Goal: Transaction & Acquisition: Purchase product/service

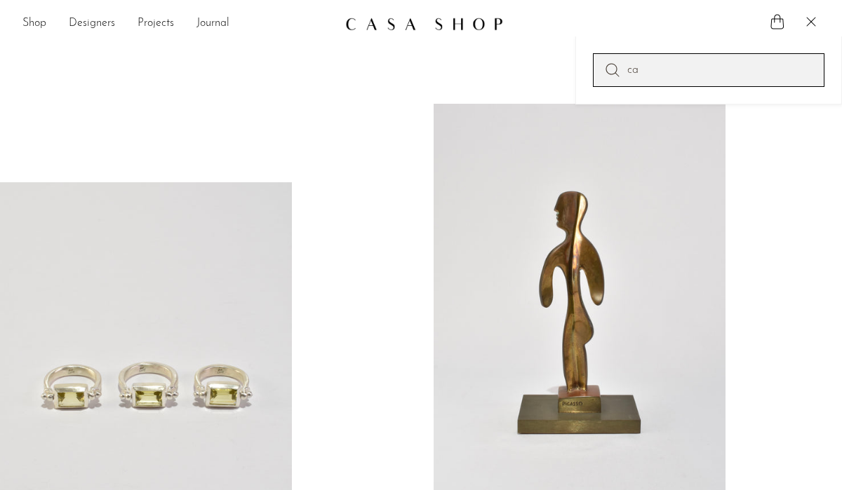
type input "c"
type input "v"
type input "favorite shop"
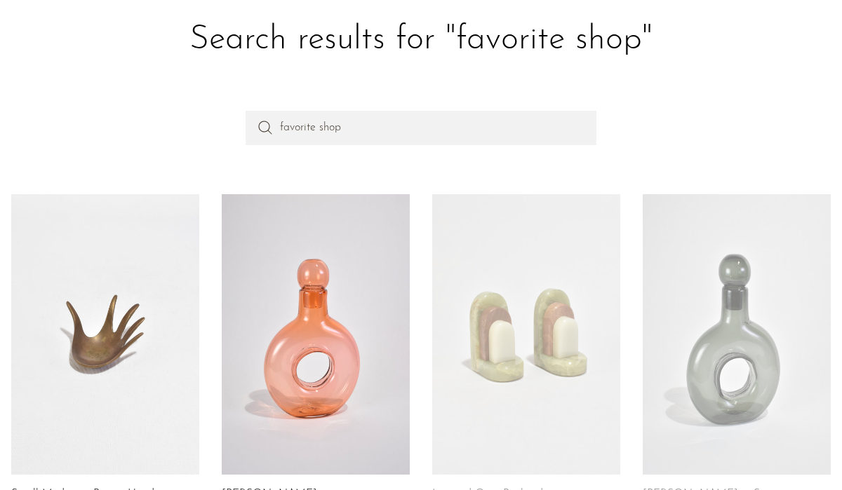
scroll to position [95, 0]
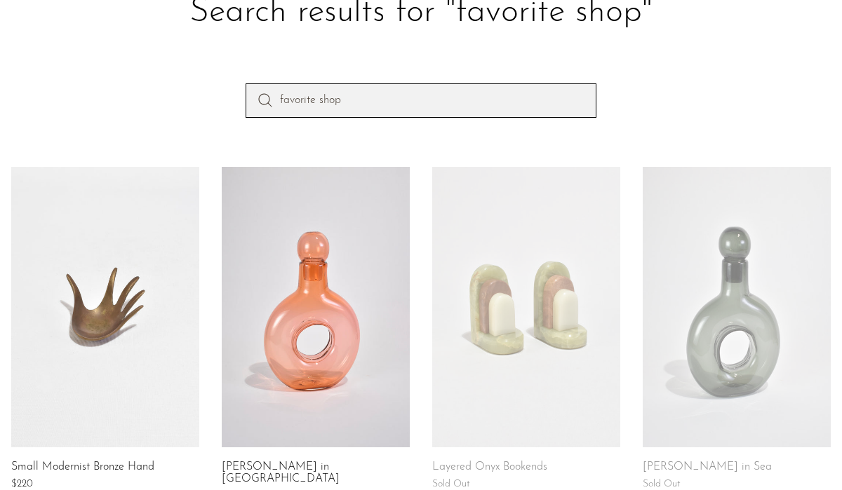
click at [330, 102] on input "favorite shop" at bounding box center [420, 100] width 351 height 34
type input "favorite vase"
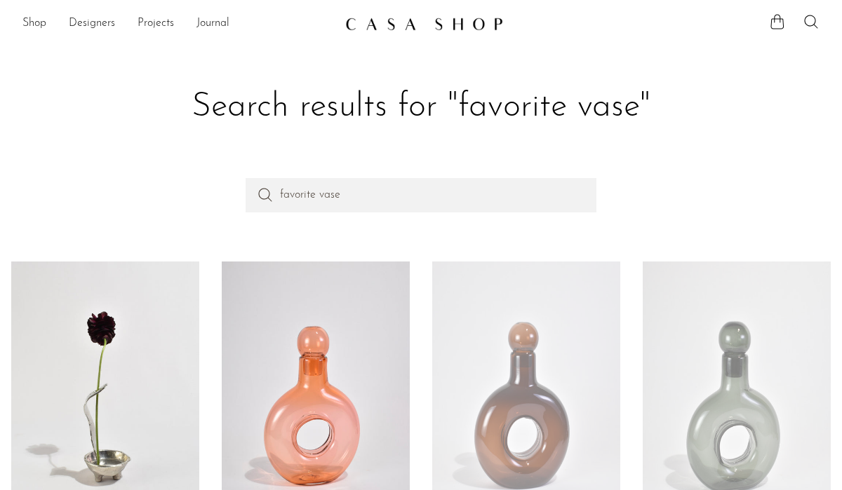
scroll to position [121, 0]
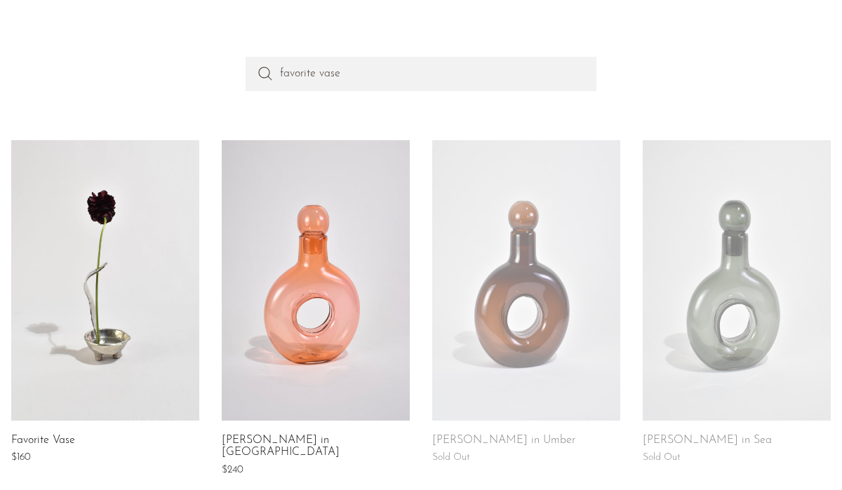
click at [102, 231] on link at bounding box center [105, 280] width 188 height 281
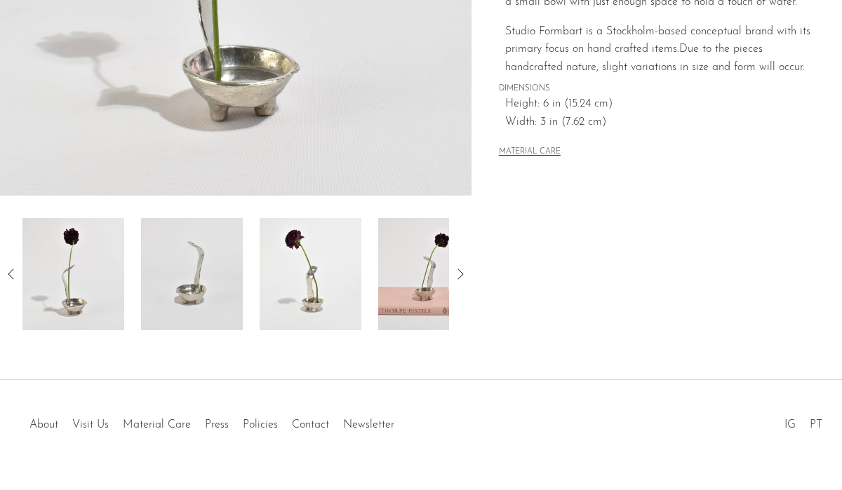
scroll to position [407, 0]
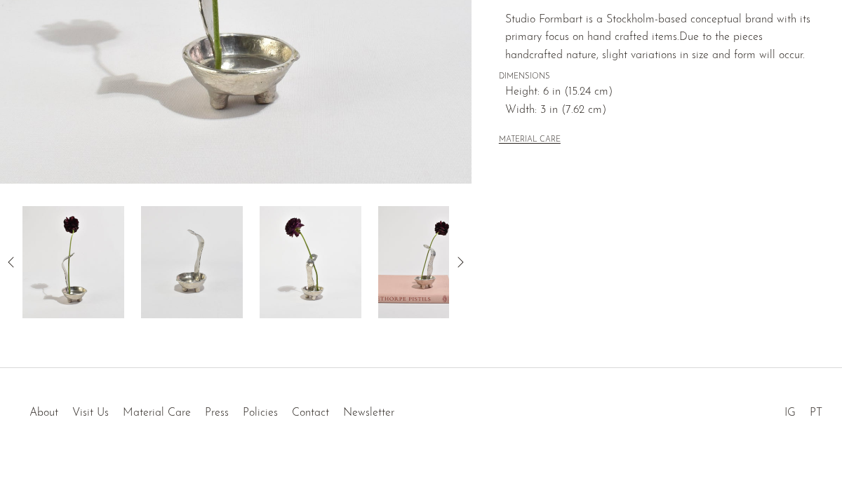
click at [302, 285] on img at bounding box center [311, 262] width 102 height 112
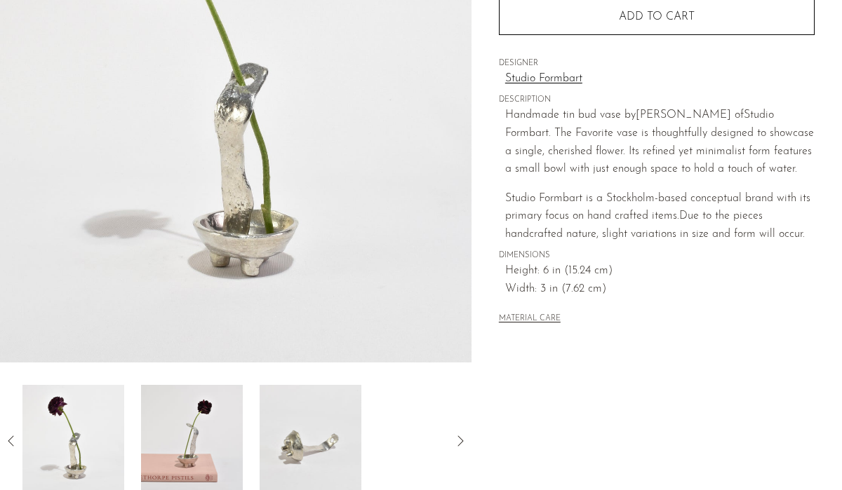
scroll to position [224, 0]
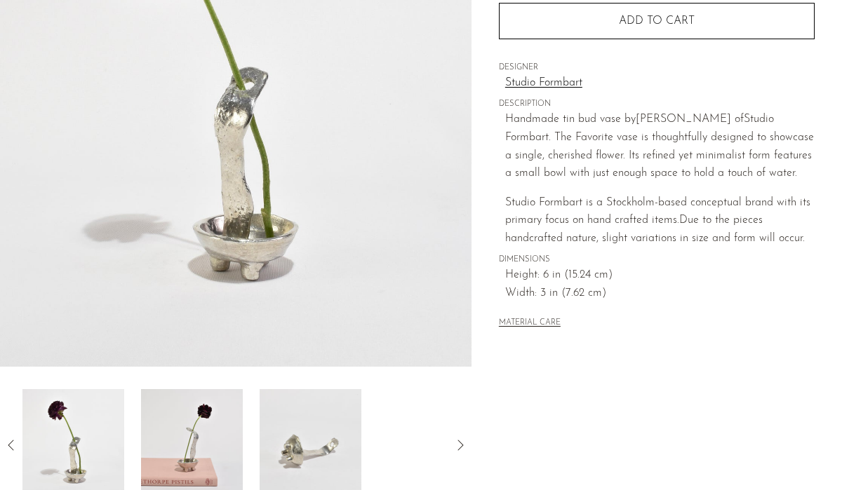
click at [302, 439] on img at bounding box center [311, 445] width 102 height 112
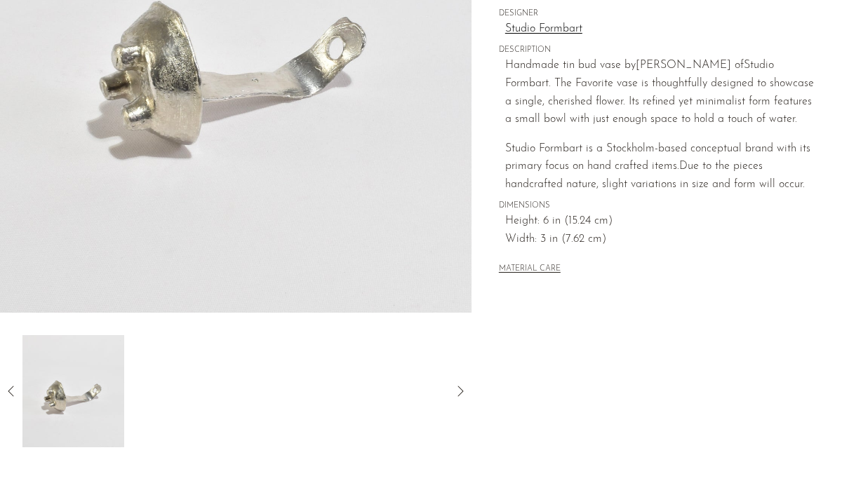
scroll to position [279, 0]
click at [15, 389] on icon at bounding box center [11, 390] width 17 height 17
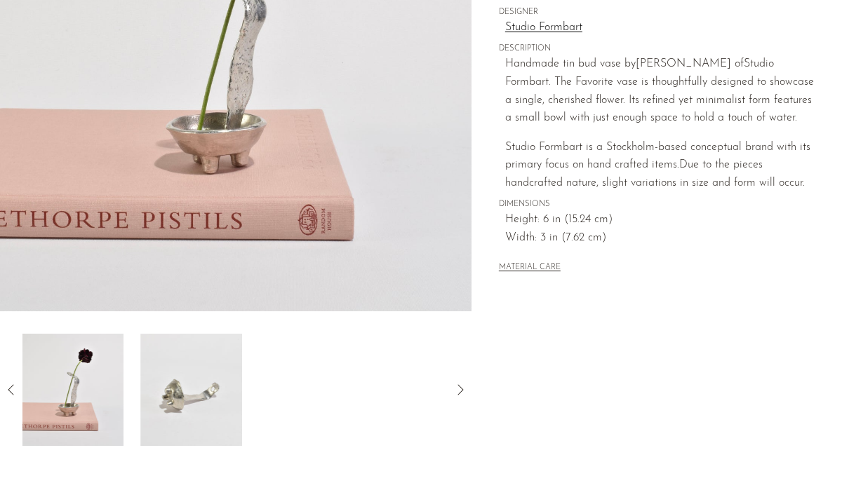
click at [81, 385] on img at bounding box center [73, 390] width 102 height 112
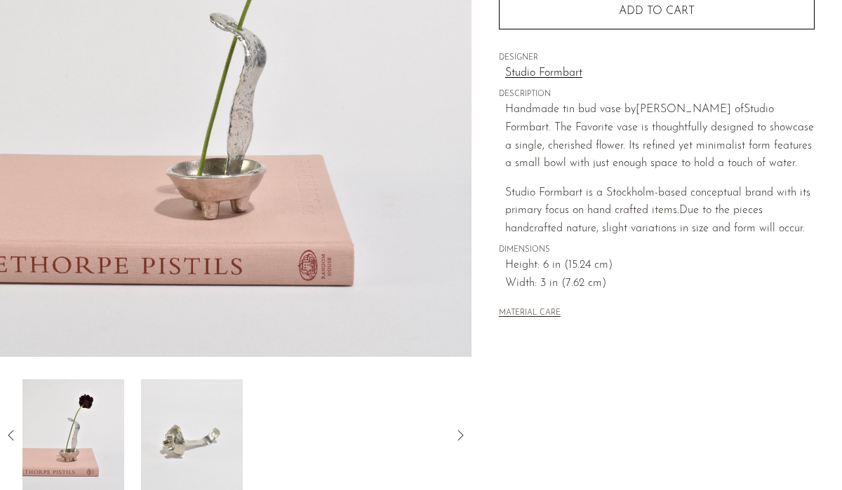
scroll to position [201, 0]
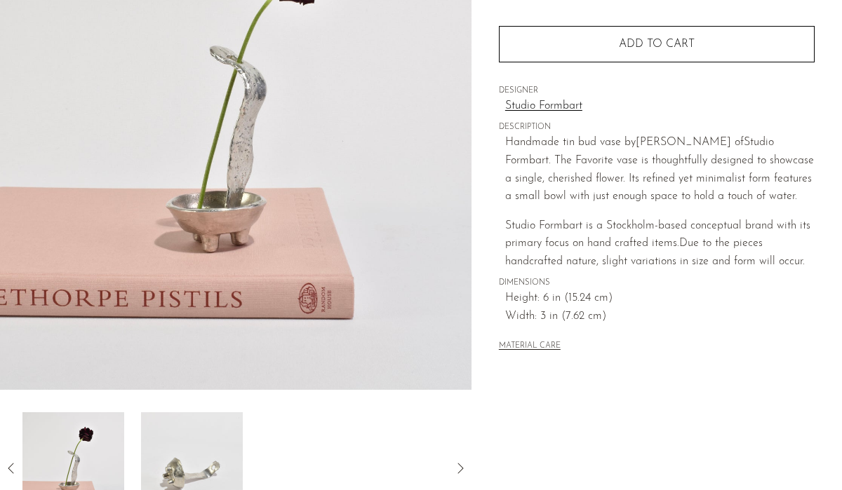
click at [11, 469] on icon at bounding box center [11, 468] width 17 height 17
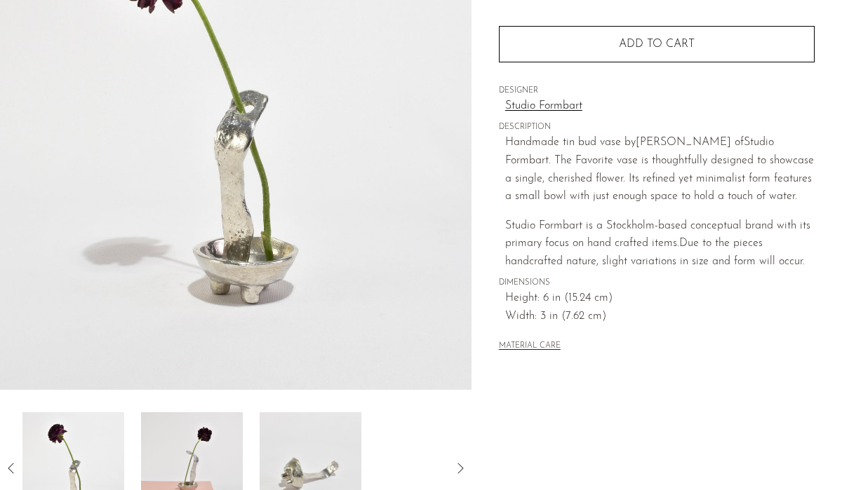
click at [213, 453] on img at bounding box center [192, 468] width 102 height 112
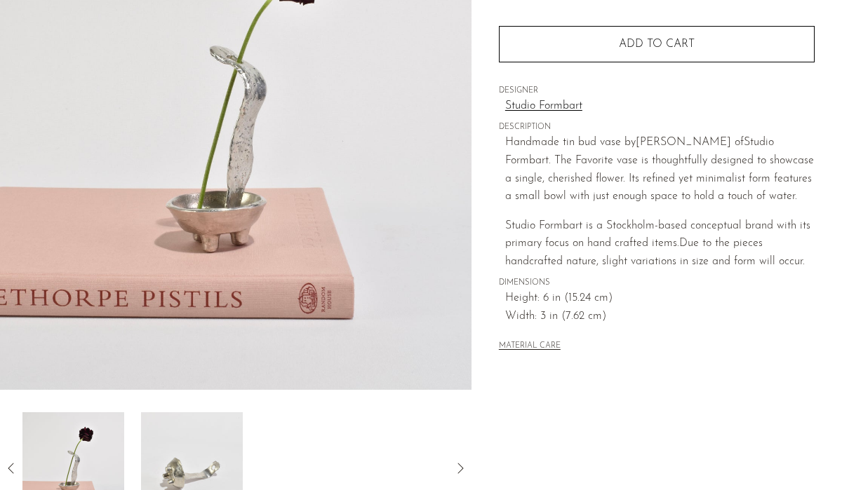
click at [83, 457] on img at bounding box center [73, 468] width 102 height 112
click at [544, 112] on link "Studio Formbart" at bounding box center [659, 106] width 309 height 18
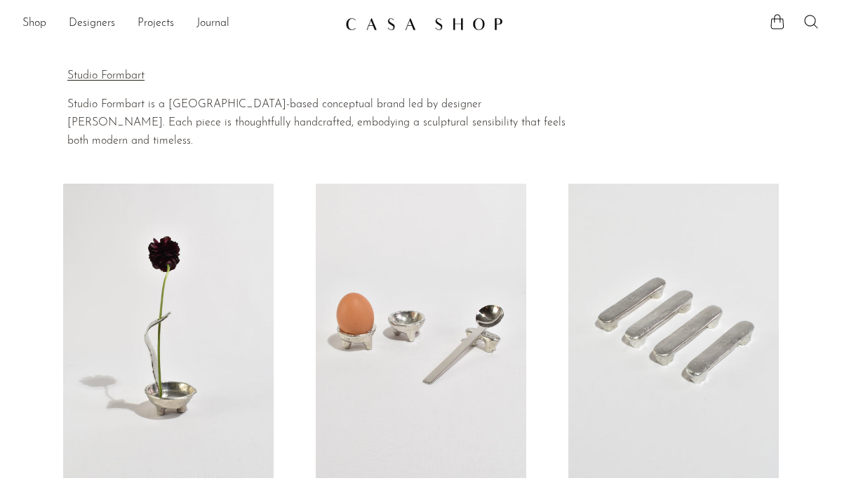
click at [115, 78] on p "Studio Formbart" at bounding box center [319, 76] width 505 height 18
